Goal: Transaction & Acquisition: Purchase product/service

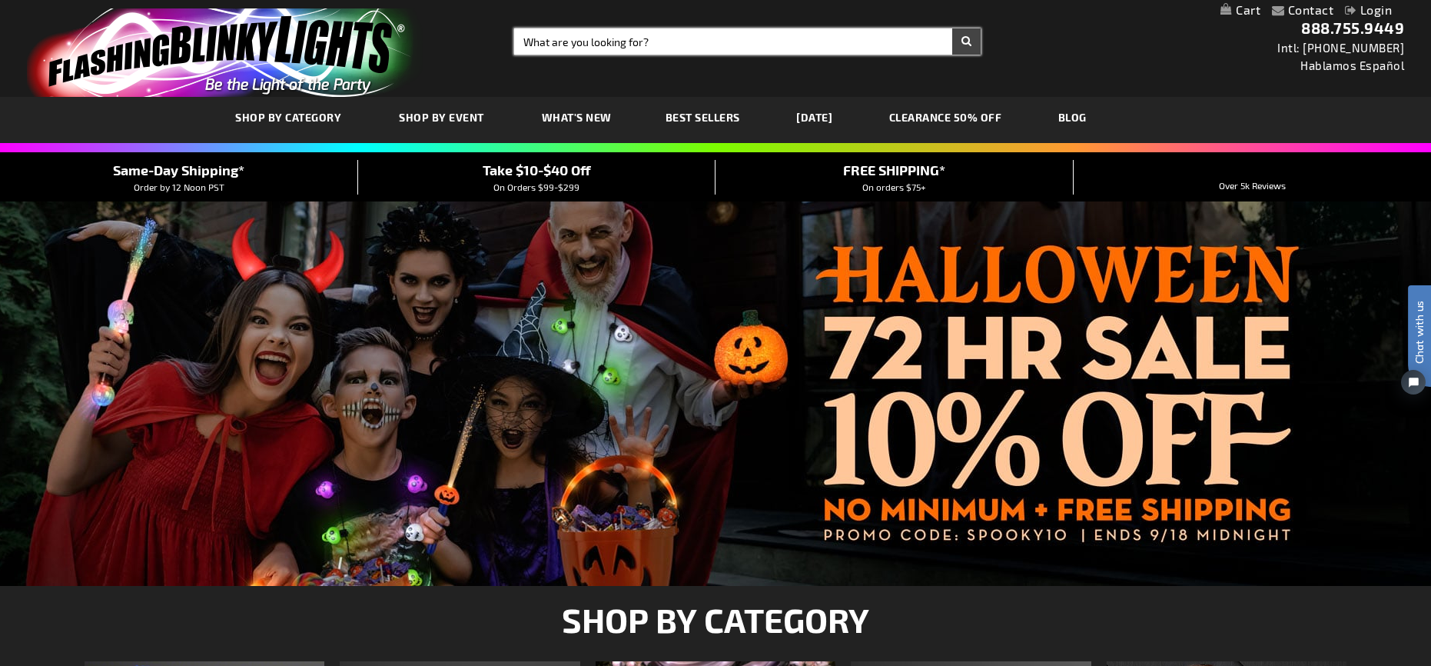
click at [536, 45] on input "Search" at bounding box center [747, 41] width 466 height 26
type input "bow"
click at [952, 28] on button "Search" at bounding box center [966, 41] width 28 height 26
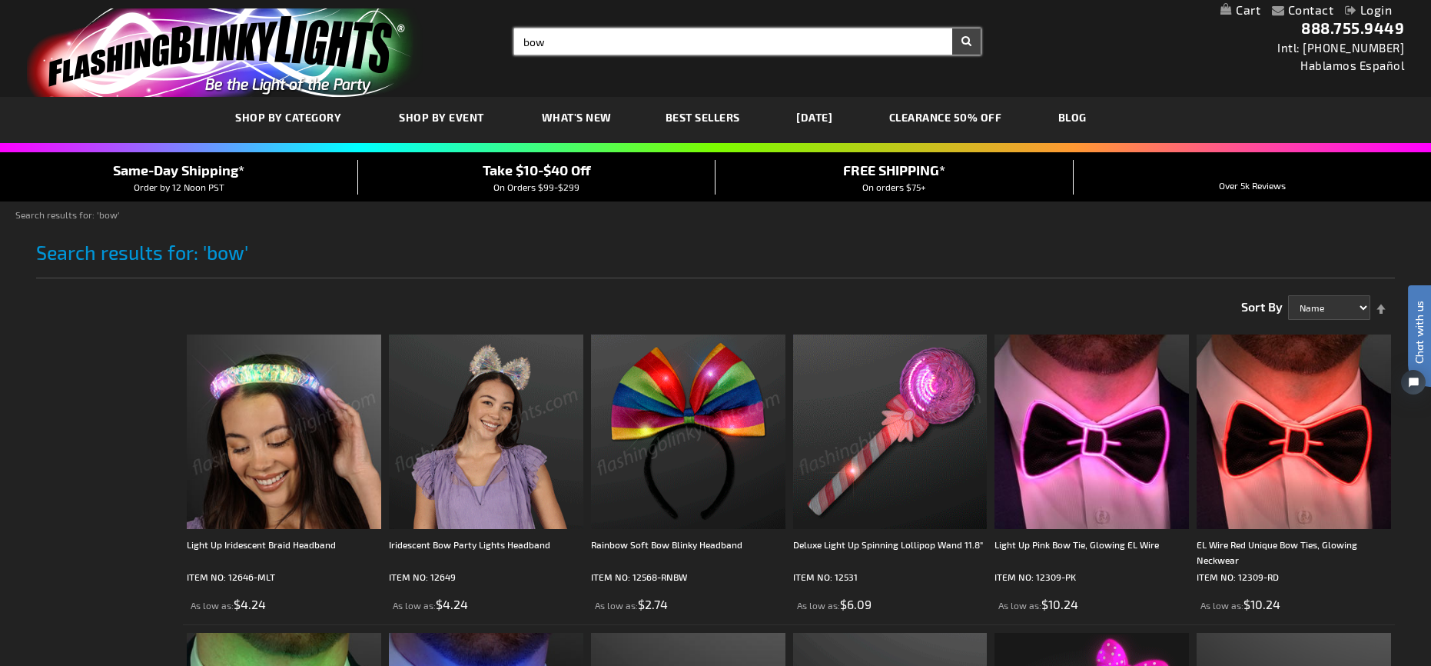
drag, startPoint x: 563, startPoint y: 48, endPoint x: 440, endPoint y: 52, distance: 123.1
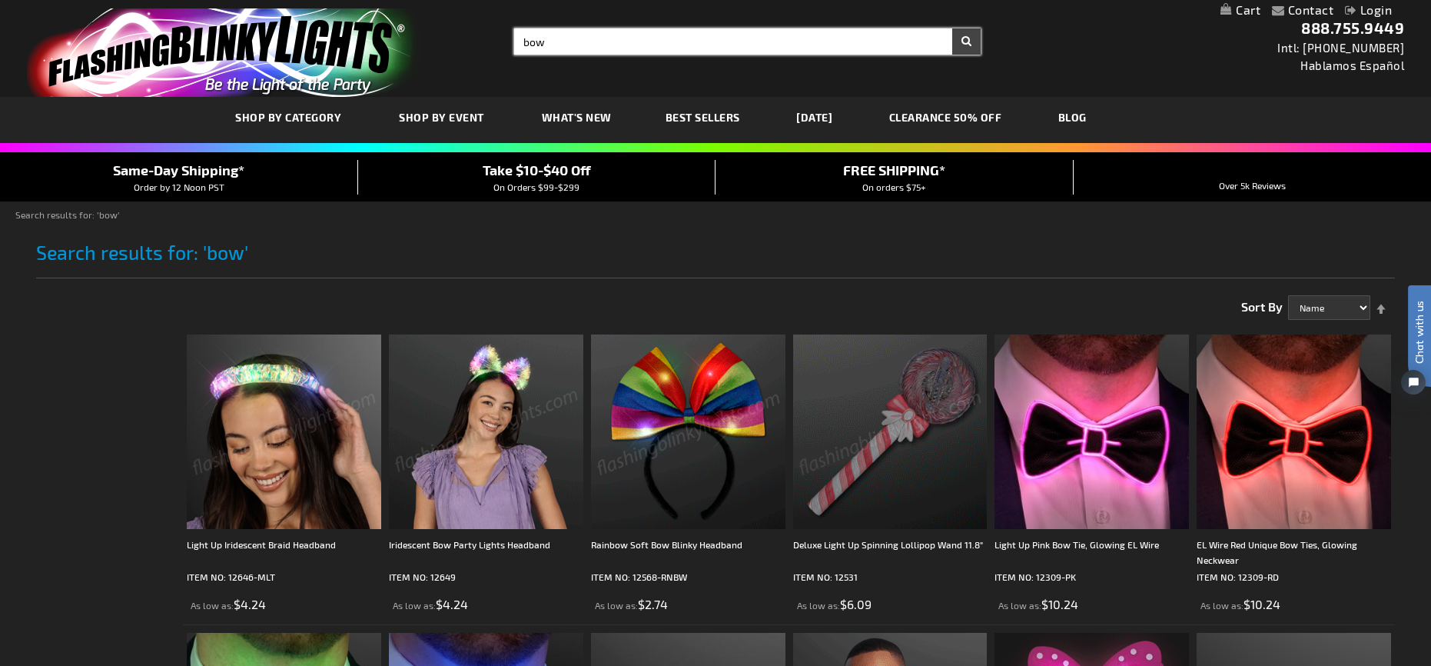
click at [450, 52] on div "Toggle Nav Search Search bow × Search 888.755.9449 Intl: 818-753-8303 Hablamos …" at bounding box center [715, 48] width 1431 height 97
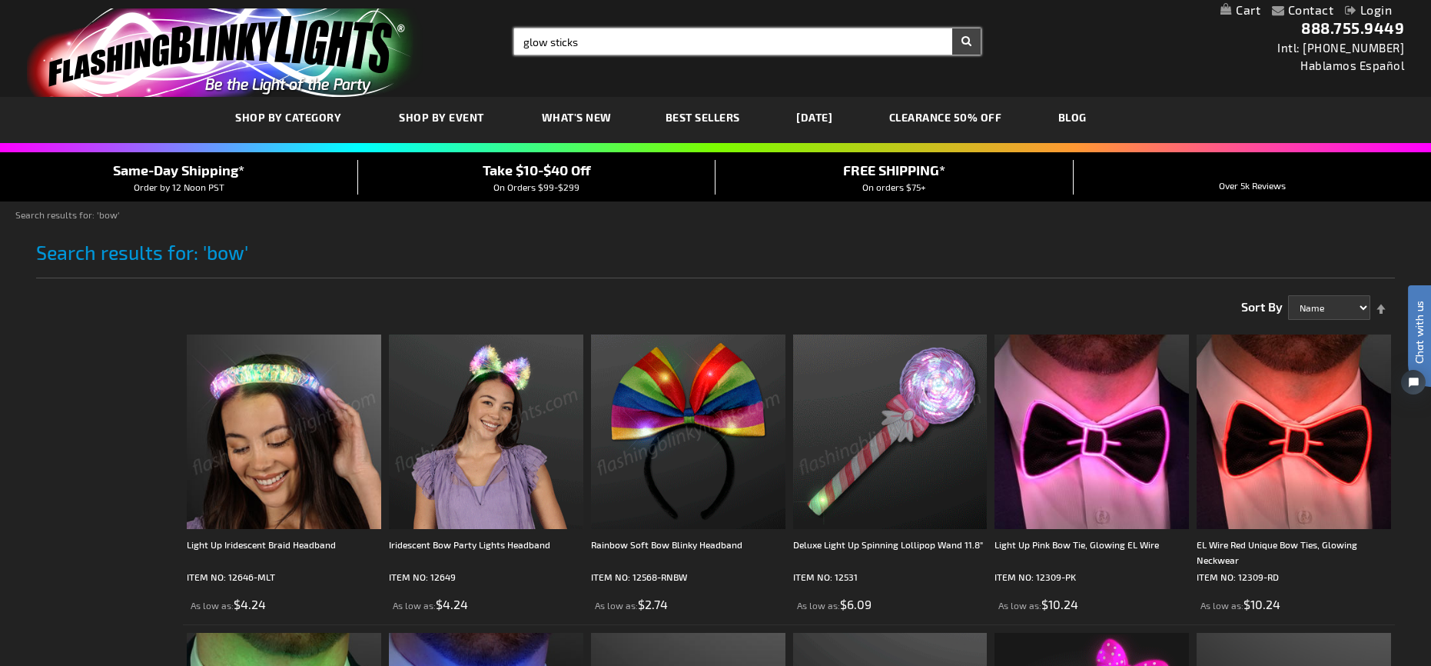
type input "glow sticks"
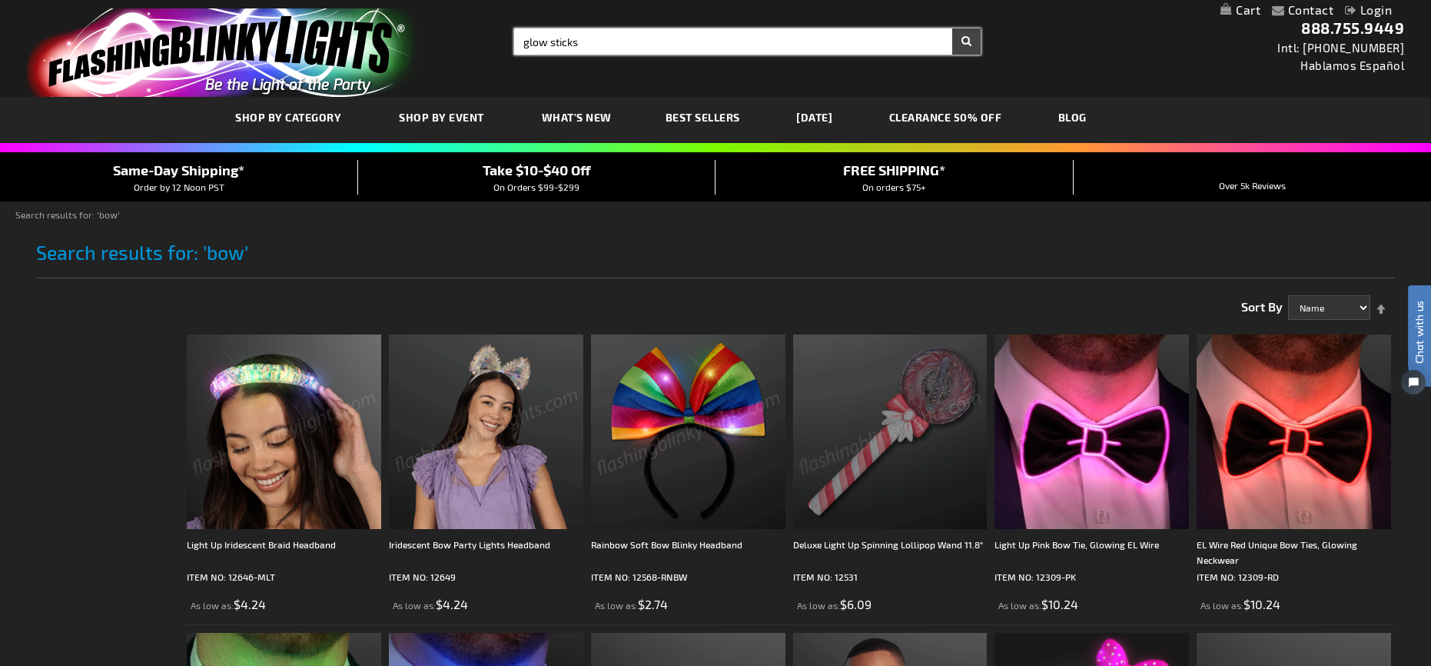
click at [952, 28] on button "Search" at bounding box center [966, 41] width 28 height 26
